Goal: Information Seeking & Learning: Learn about a topic

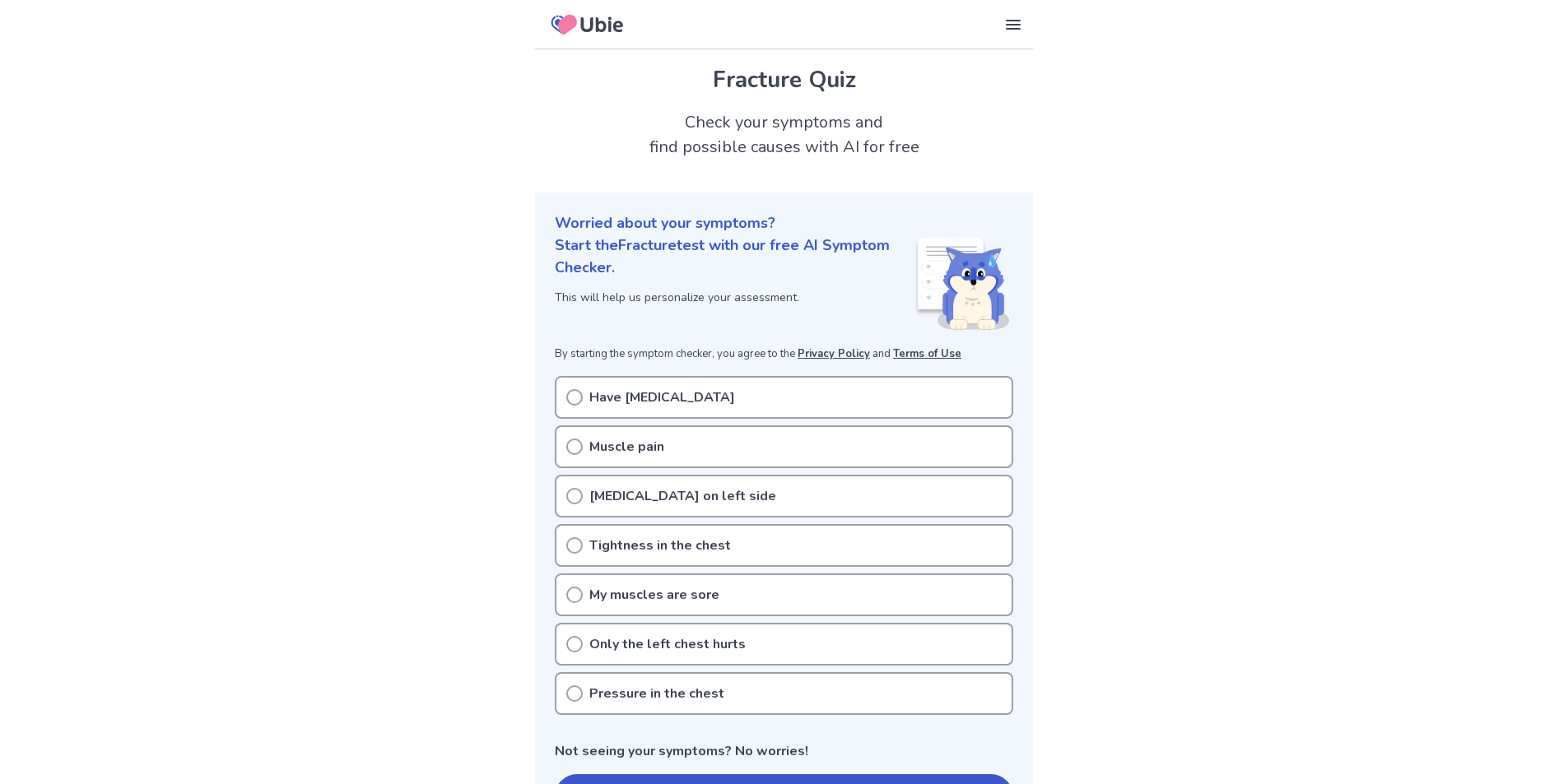
click at [643, 449] on p "Muscle pain" at bounding box center [626, 446] width 75 height 20
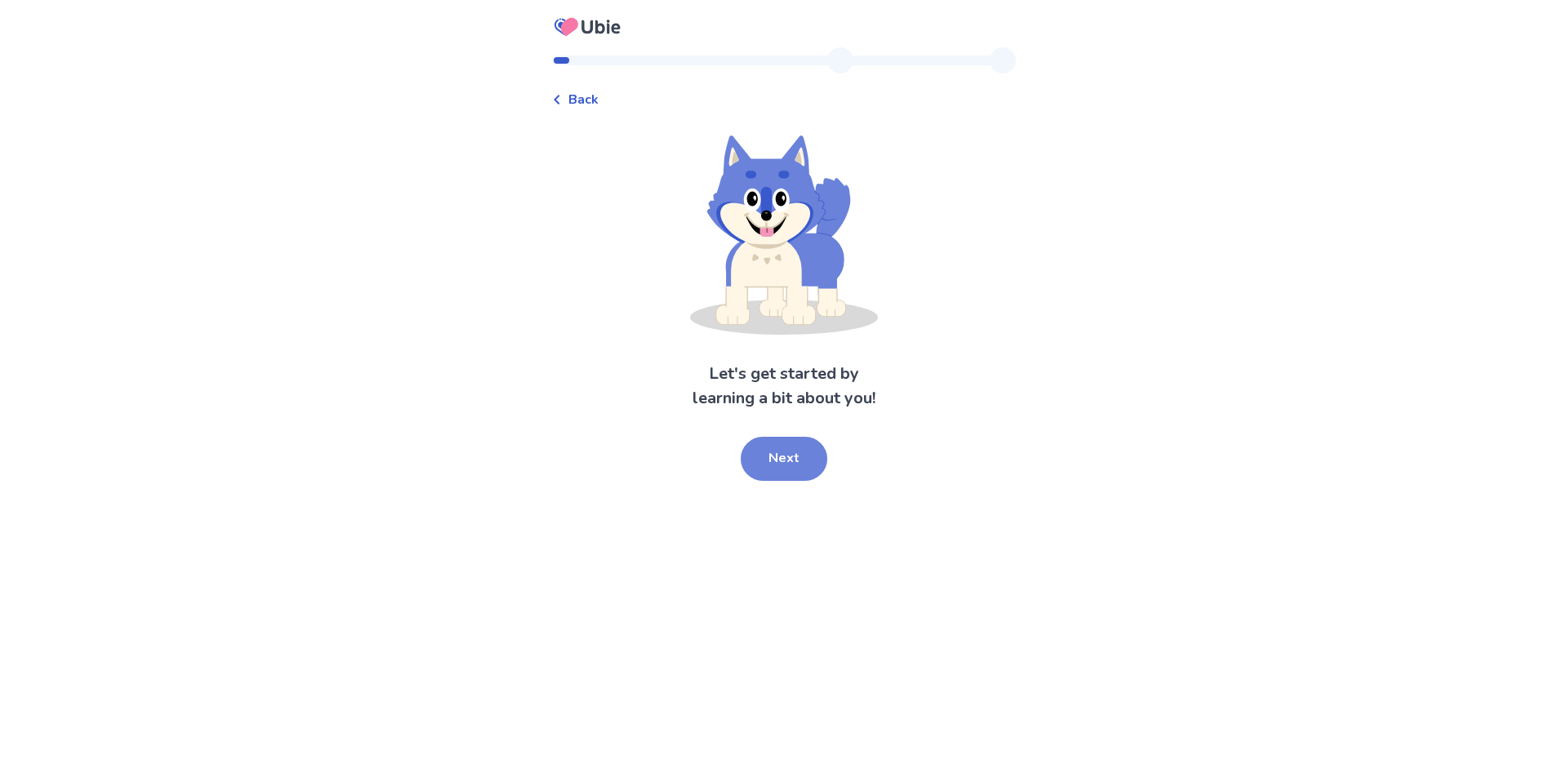
click at [792, 445] on button "Next" at bounding box center [783, 459] width 86 height 44
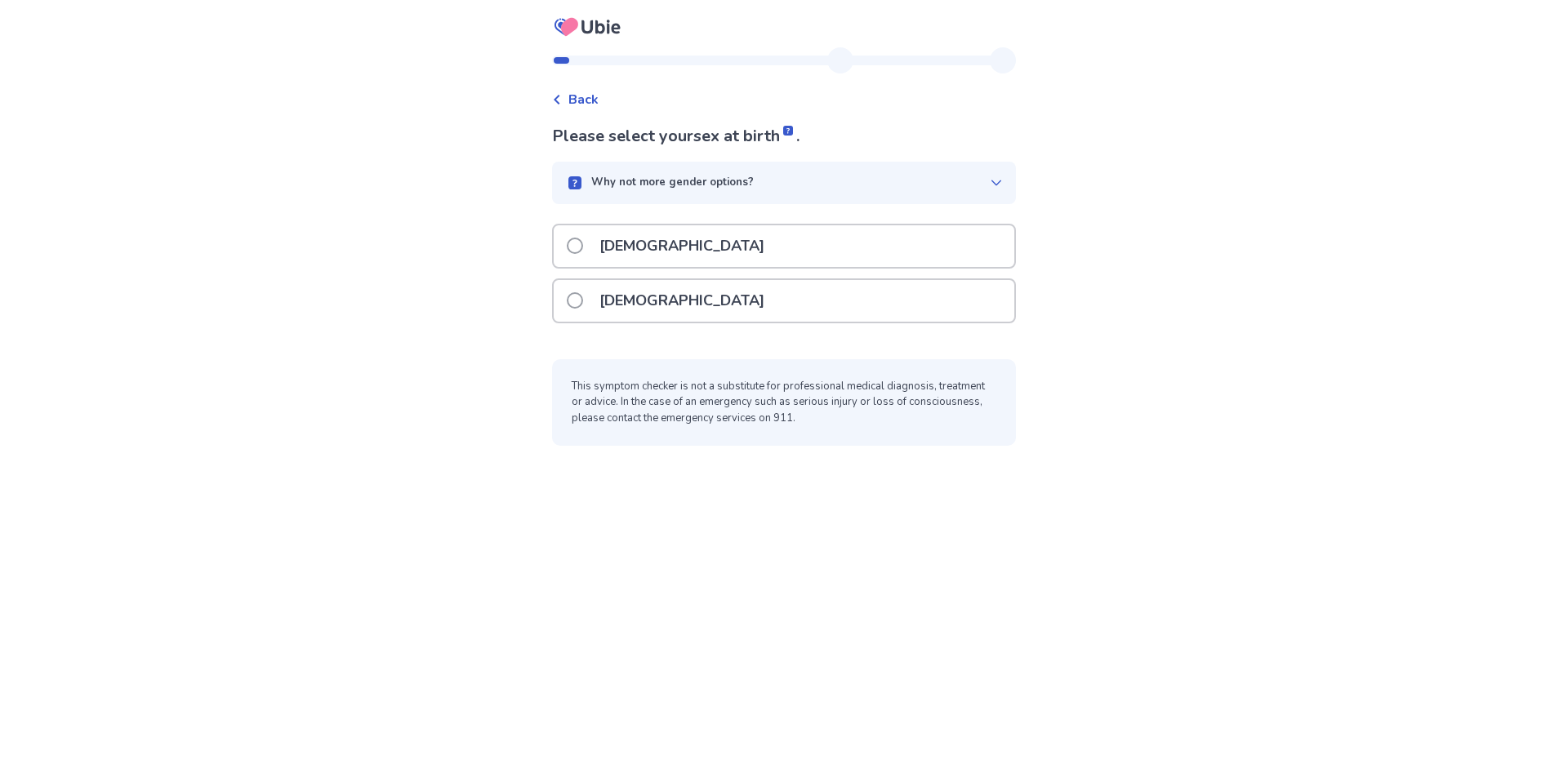
click at [659, 253] on div "[DEMOGRAPHIC_DATA]" at bounding box center [784, 246] width 461 height 42
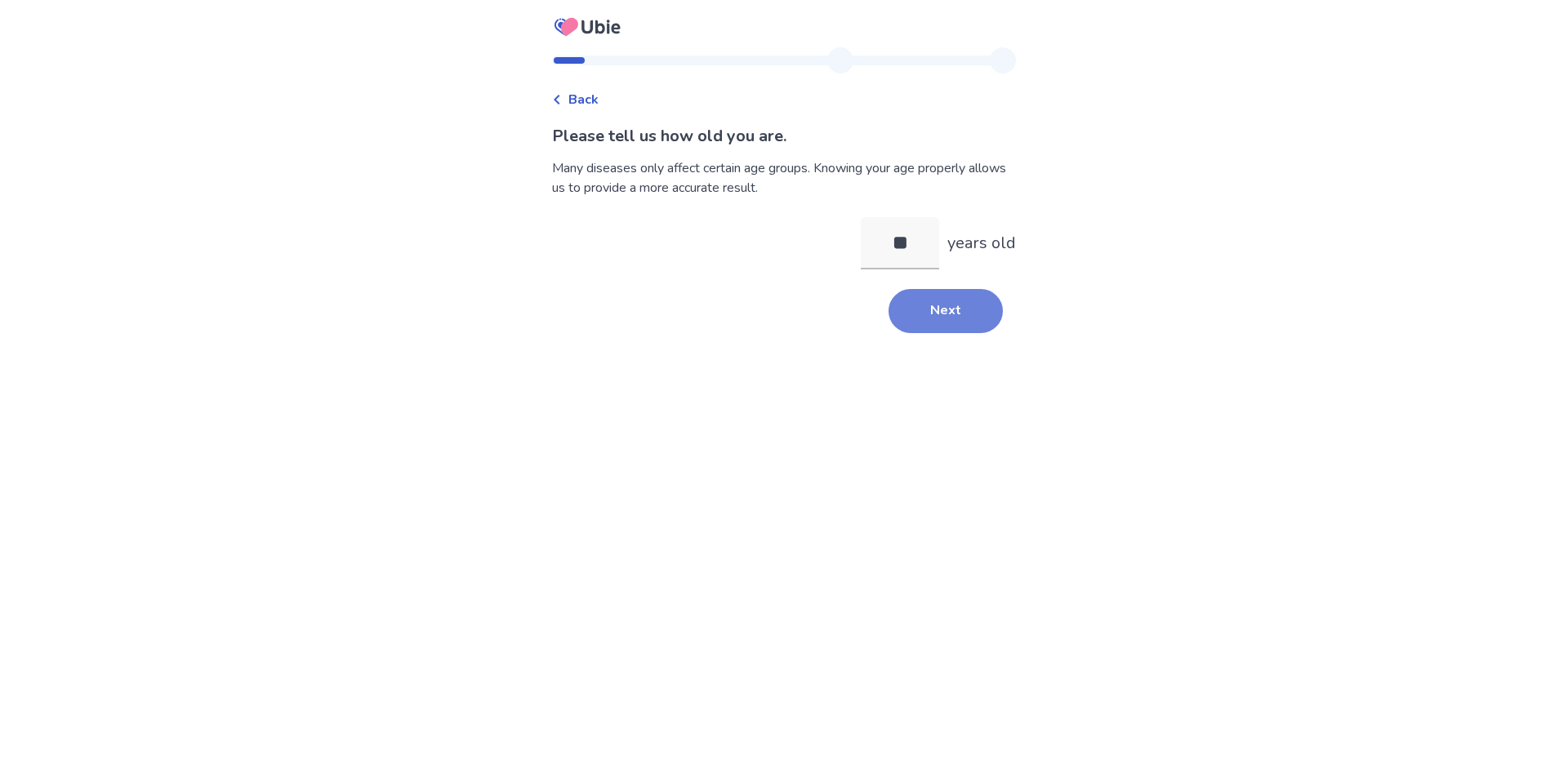
click at [908, 328] on button "Next" at bounding box center [946, 311] width 114 height 44
click at [912, 258] on input "**" at bounding box center [900, 243] width 78 height 52
type input "**"
click at [944, 347] on button "Next" at bounding box center [946, 343] width 114 height 44
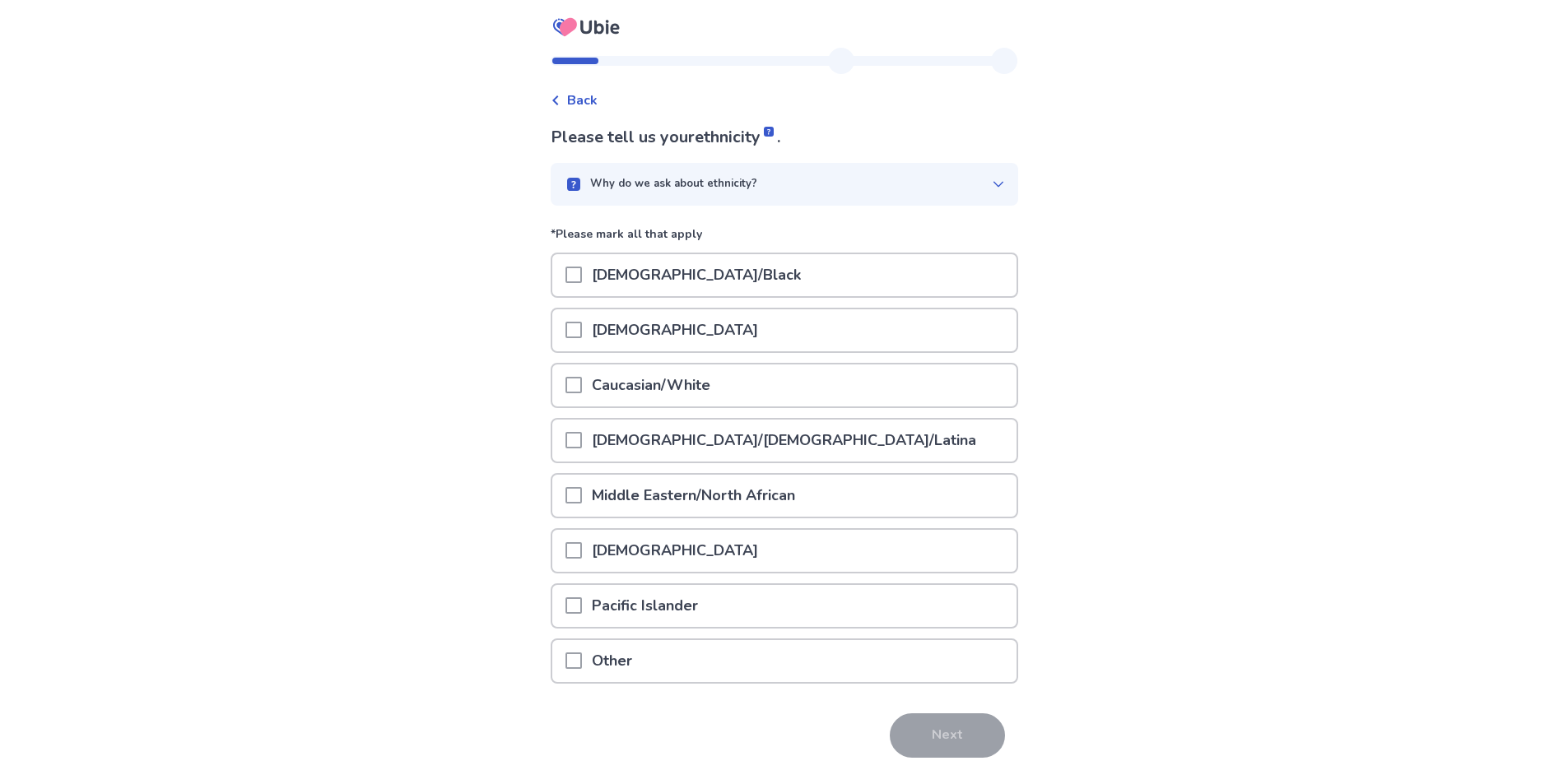
drag, startPoint x: 705, startPoint y: 262, endPoint x: 705, endPoint y: 272, distance: 10.0
click at [705, 272] on p "[DEMOGRAPHIC_DATA]/Black" at bounding box center [696, 276] width 229 height 42
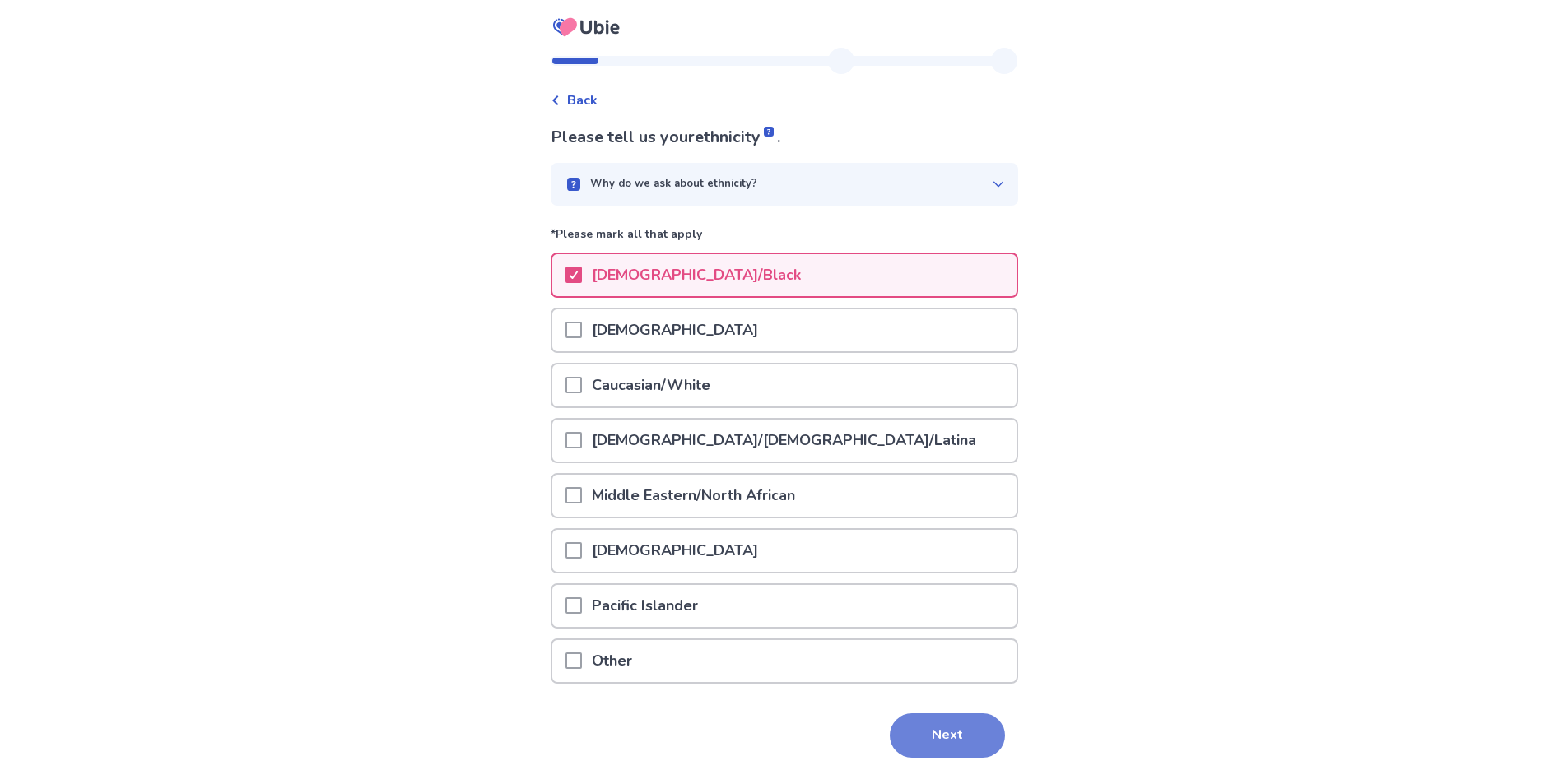
click at [892, 728] on button "Next" at bounding box center [947, 735] width 115 height 44
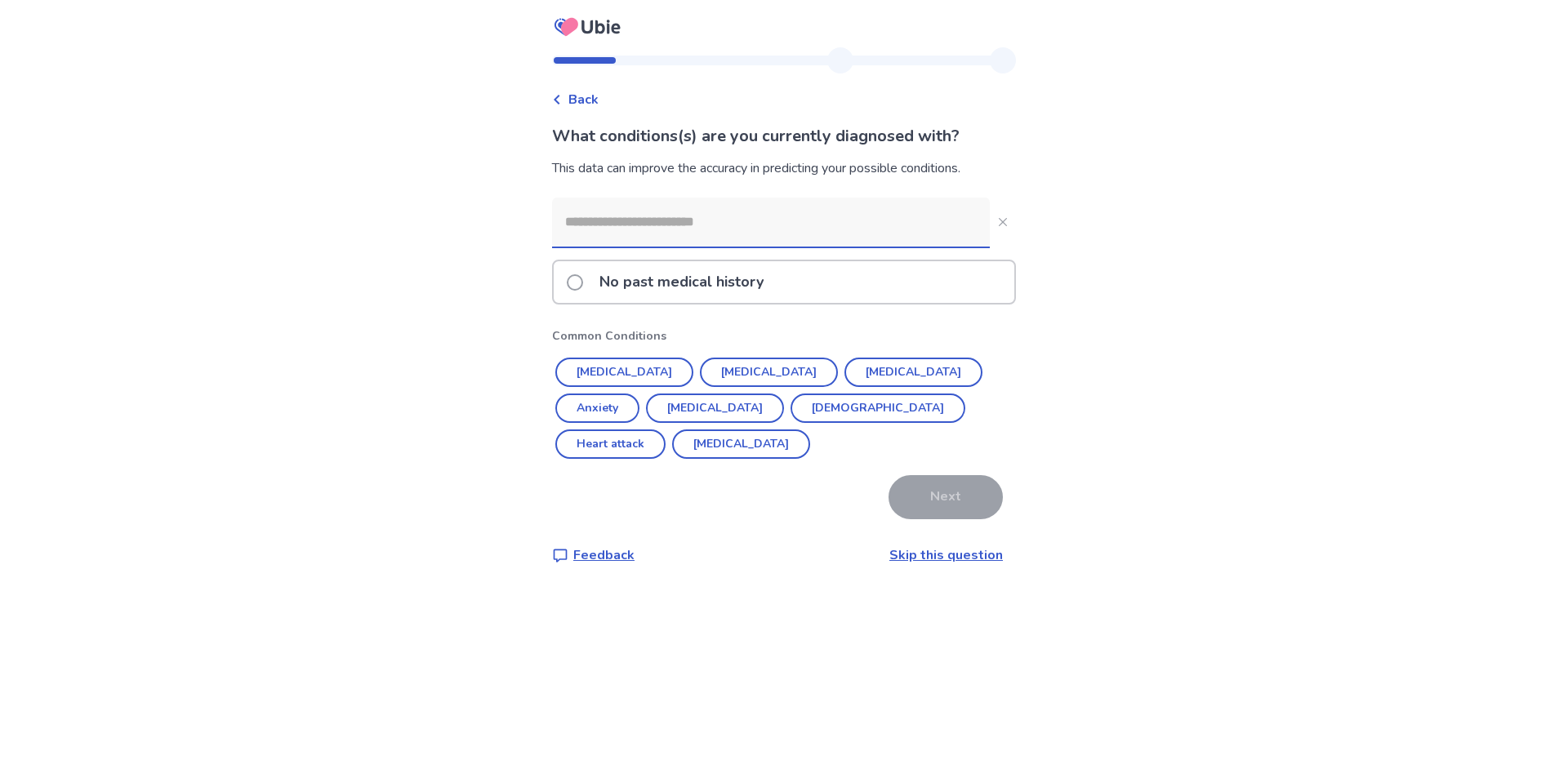
click at [677, 294] on p "No past medical history" at bounding box center [680, 282] width 183 height 42
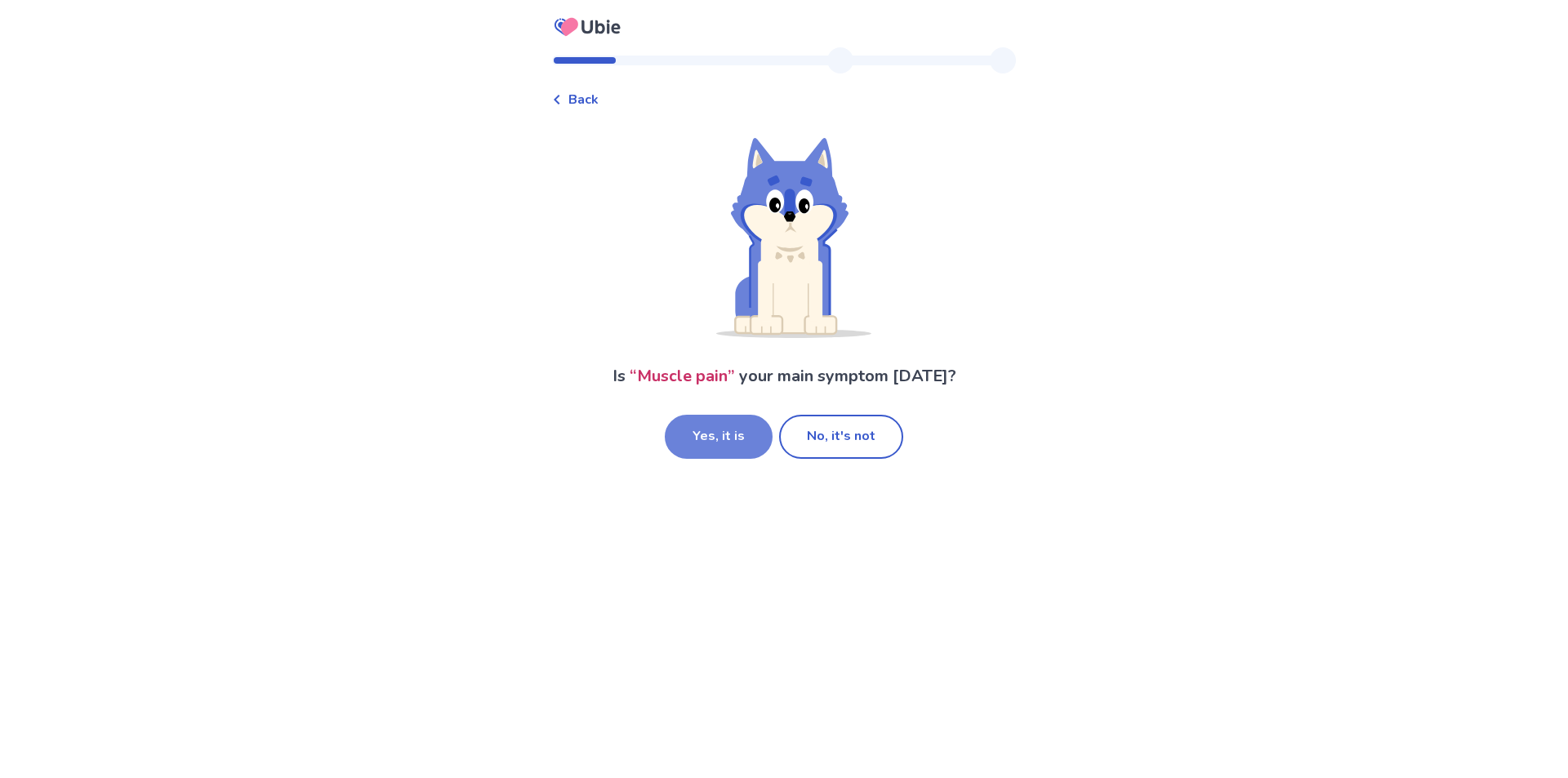
click at [717, 437] on button "Yes, it is" at bounding box center [718, 437] width 107 height 44
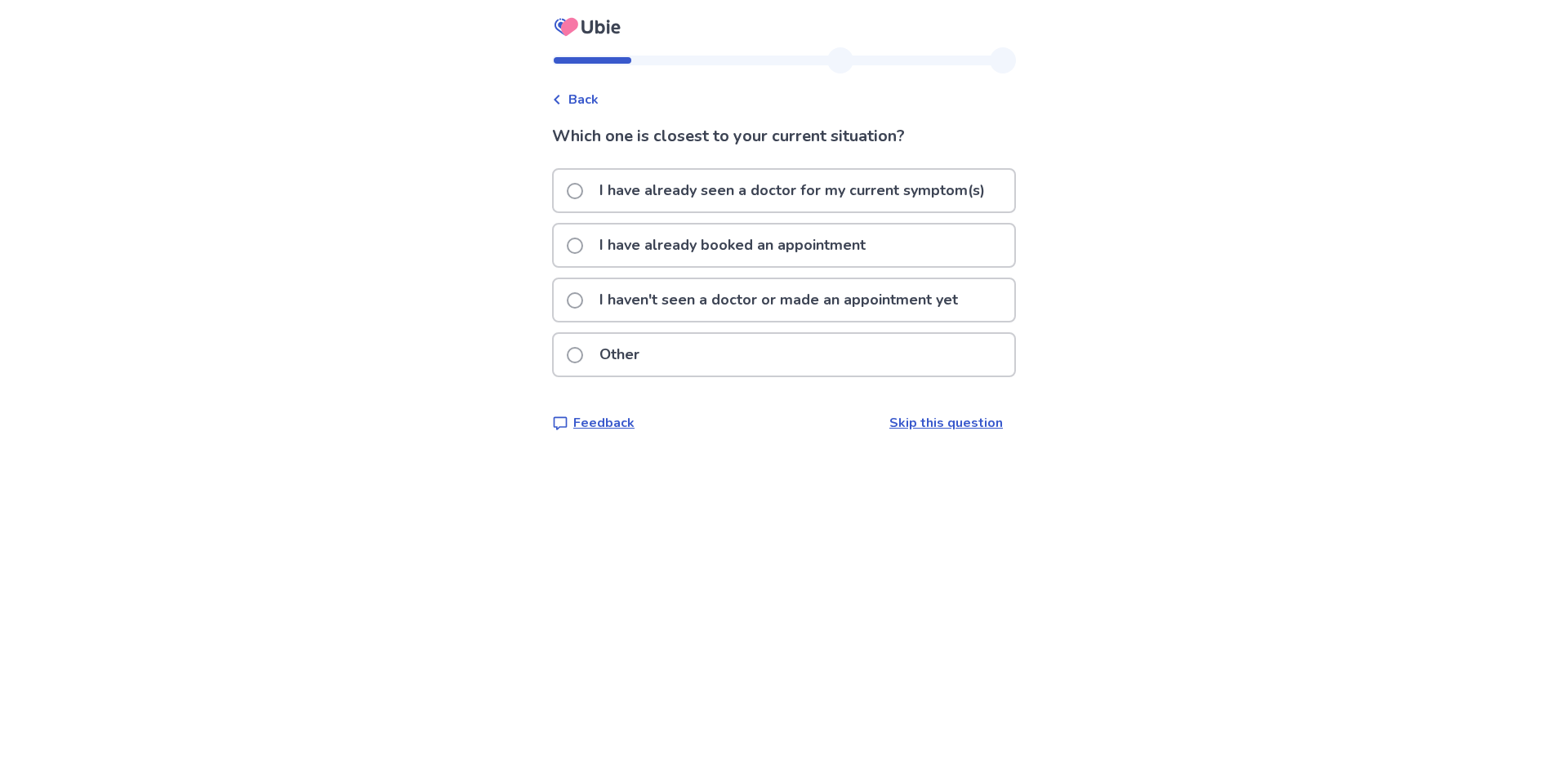
click at [974, 427] on link "Skip this question" at bounding box center [946, 423] width 113 height 18
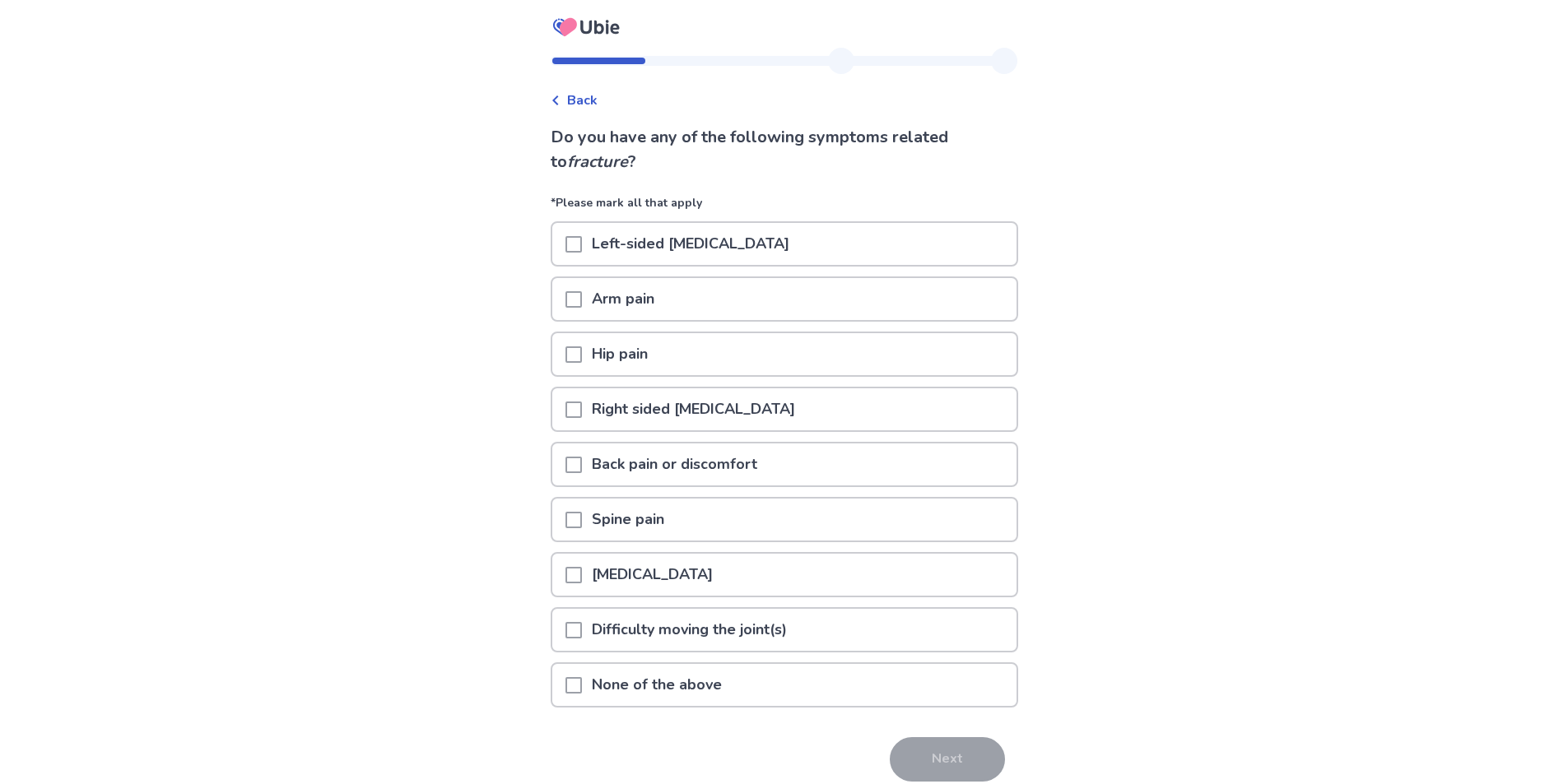
click at [582, 289] on div at bounding box center [573, 299] width 16 height 42
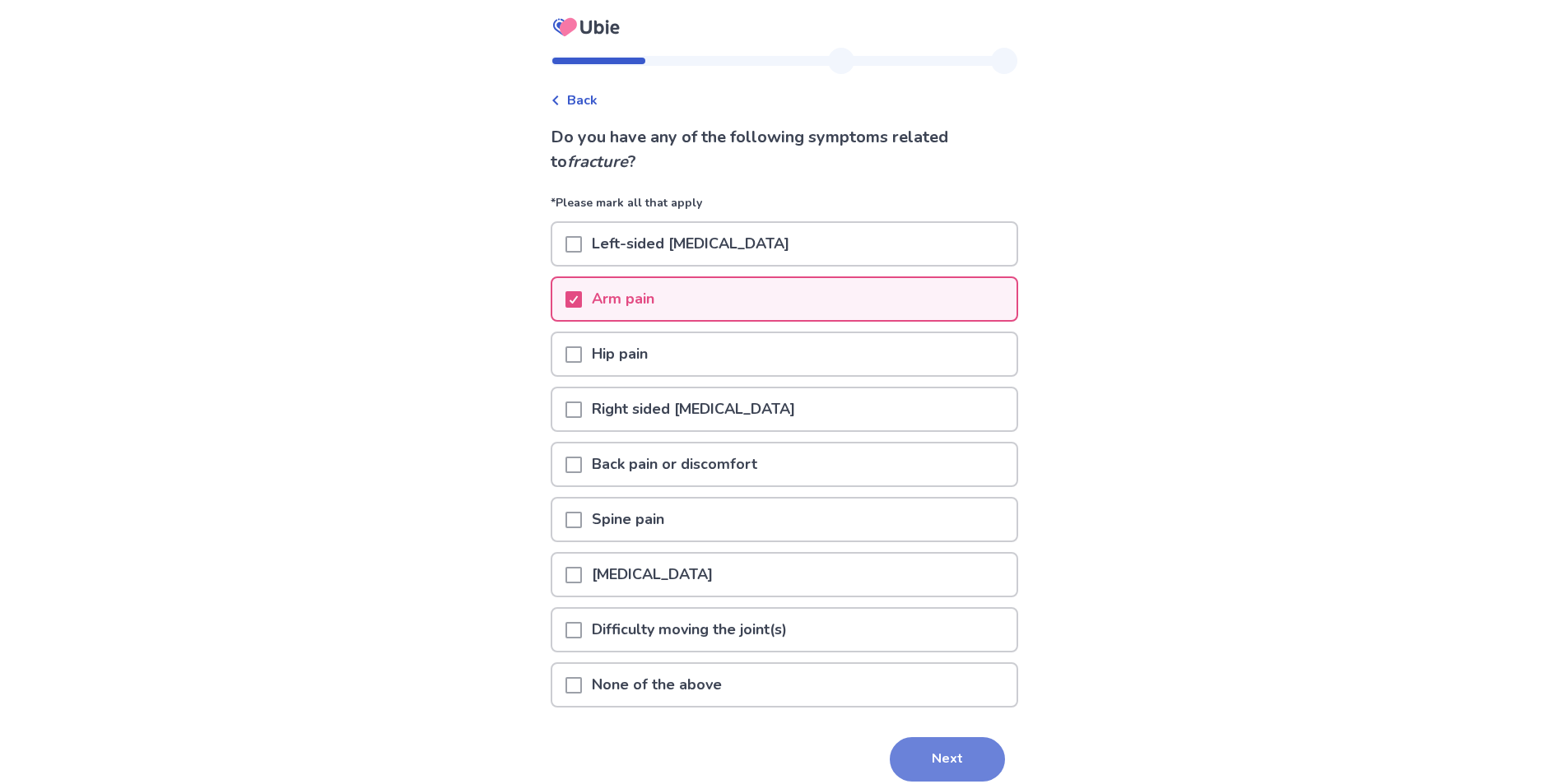
click at [928, 766] on button "Next" at bounding box center [947, 759] width 115 height 44
